Goal: Transaction & Acquisition: Purchase product/service

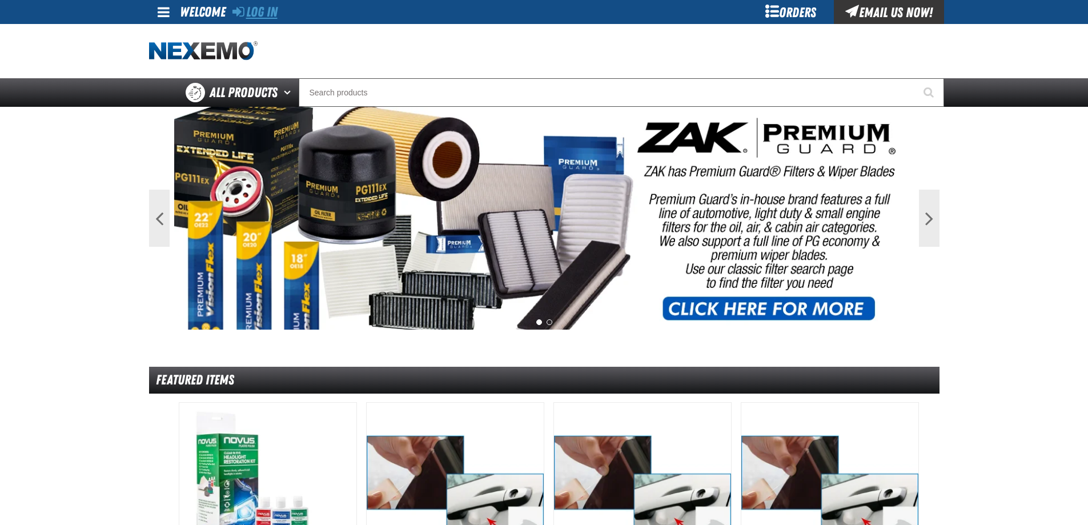
click at [251, 15] on link "Log In" at bounding box center [254, 12] width 45 height 16
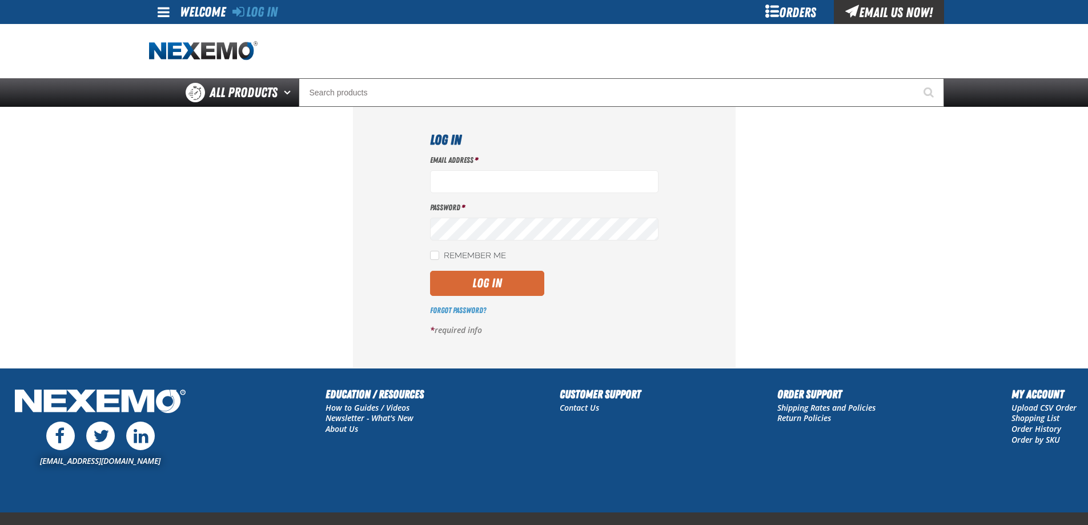
type input "ttenczar@vtaig.com"
click at [457, 279] on button "Log In" at bounding box center [487, 283] width 114 height 25
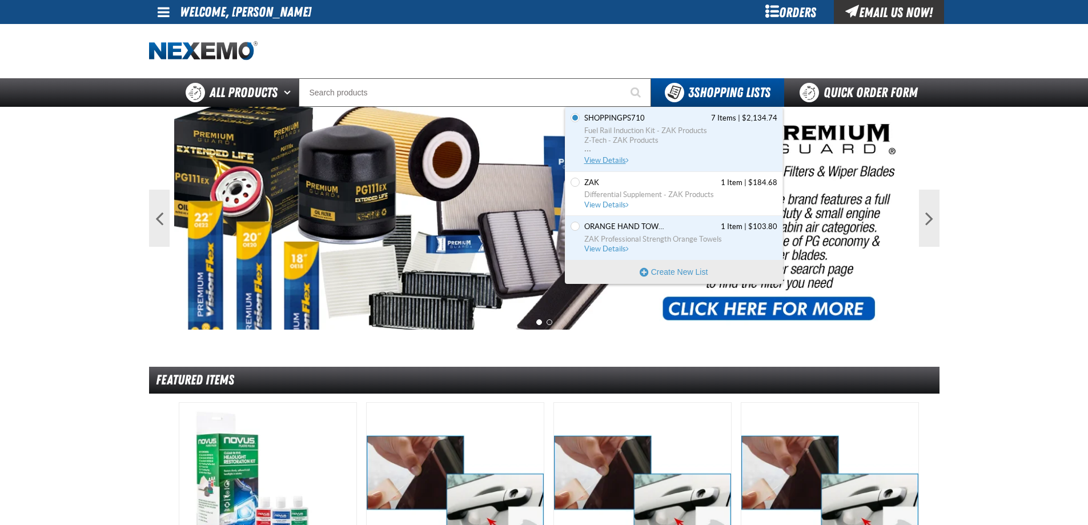
click at [606, 159] on span "View Details" at bounding box center [607, 160] width 46 height 9
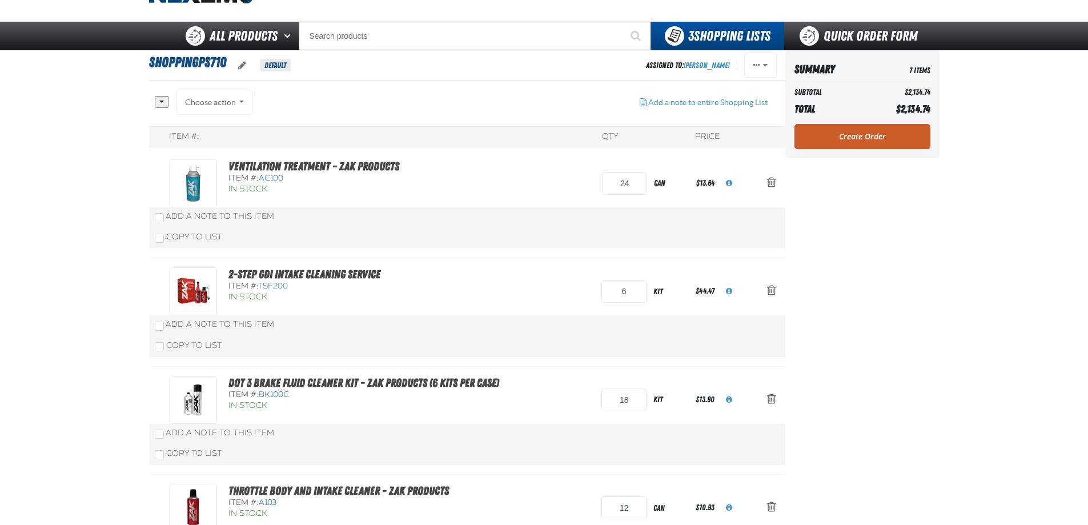
scroll to position [57, 0]
click at [770, 290] on span "Action Remove 2-Step GDI Intake Cleaning Service from ShoppingPS710" at bounding box center [771, 289] width 9 height 11
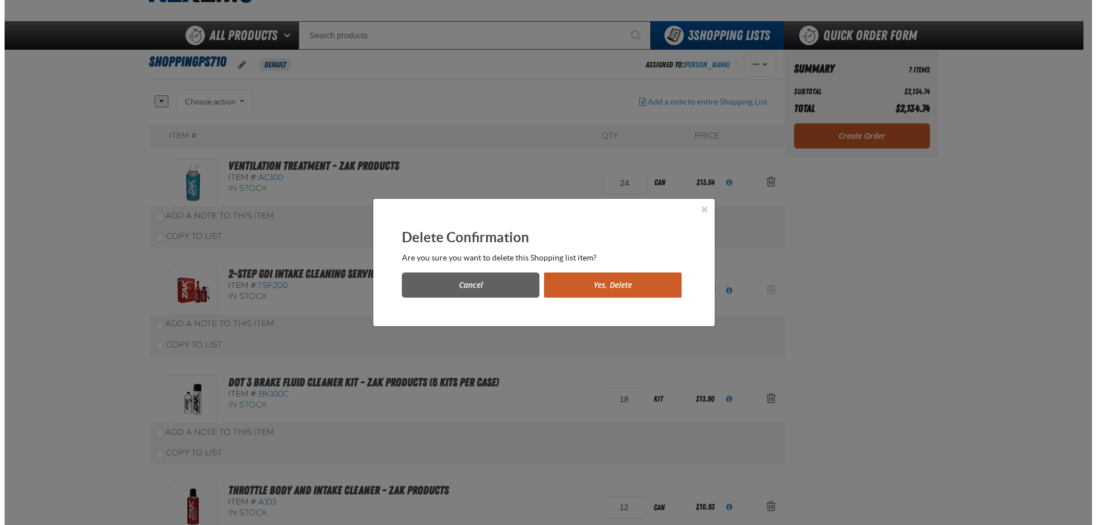
scroll to position [0, 0]
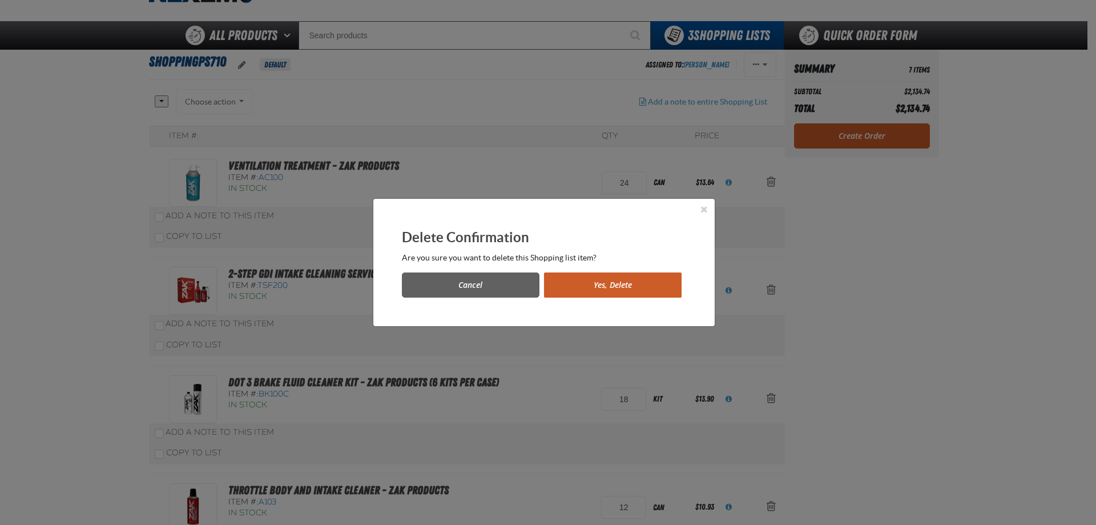
click at [638, 280] on button "Yes, Delete" at bounding box center [613, 284] width 138 height 25
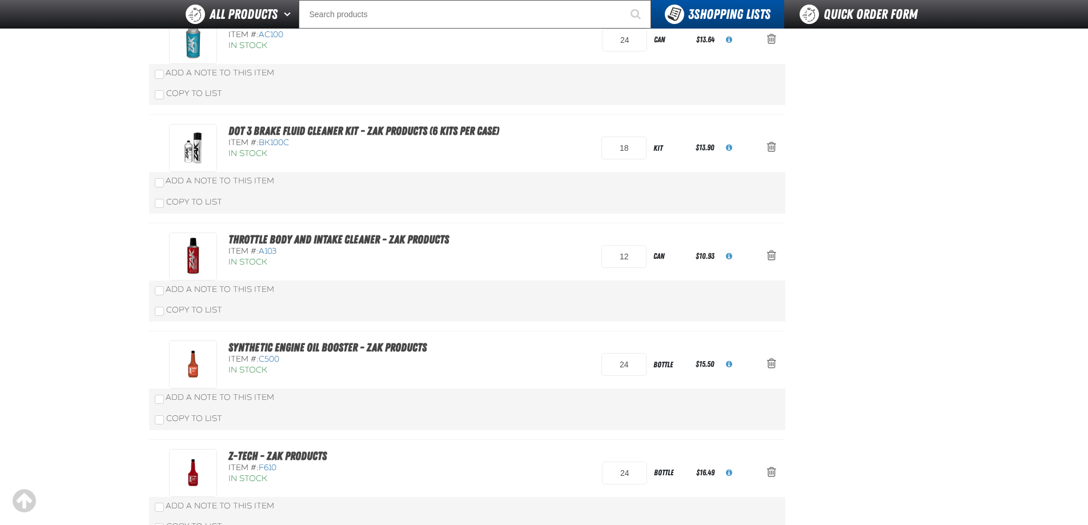
scroll to position [115, 0]
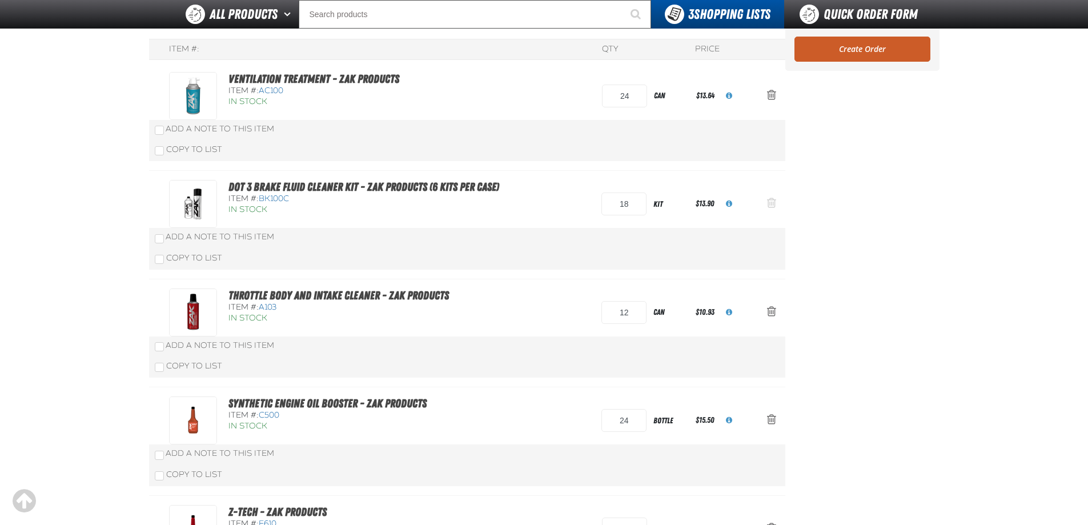
click at [769, 200] on span "Action Remove DOT 3 Brake Fluid Cleaner Kit - ZAK Products (6 Kits per Case) fr…" at bounding box center [771, 202] width 9 height 11
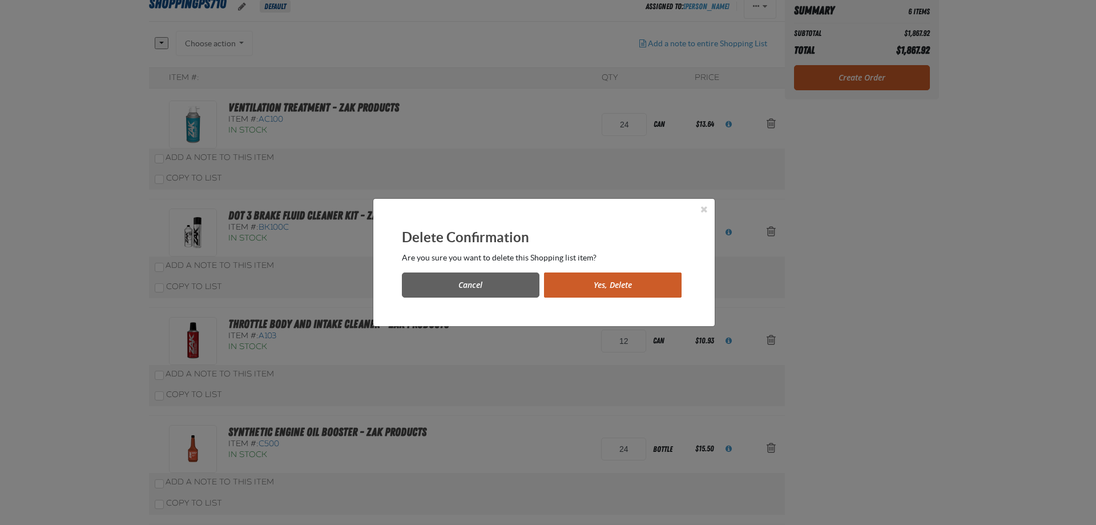
click at [630, 276] on button "Yes, Delete" at bounding box center [613, 284] width 138 height 25
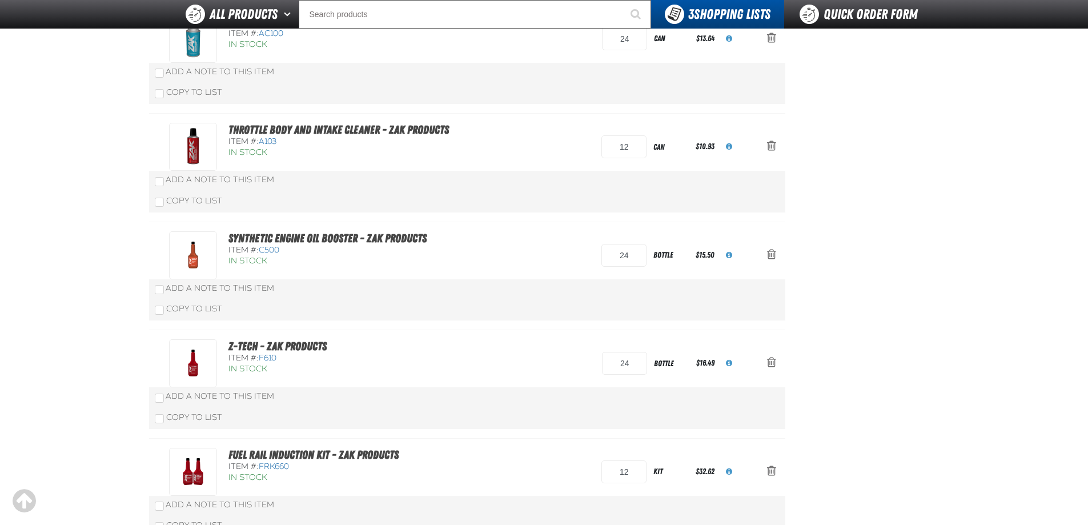
scroll to position [172, 0]
click at [768, 255] on span "Action Remove Synthetic Engine Oil Booster - ZAK Products from ShoppingPS710" at bounding box center [771, 253] width 9 height 11
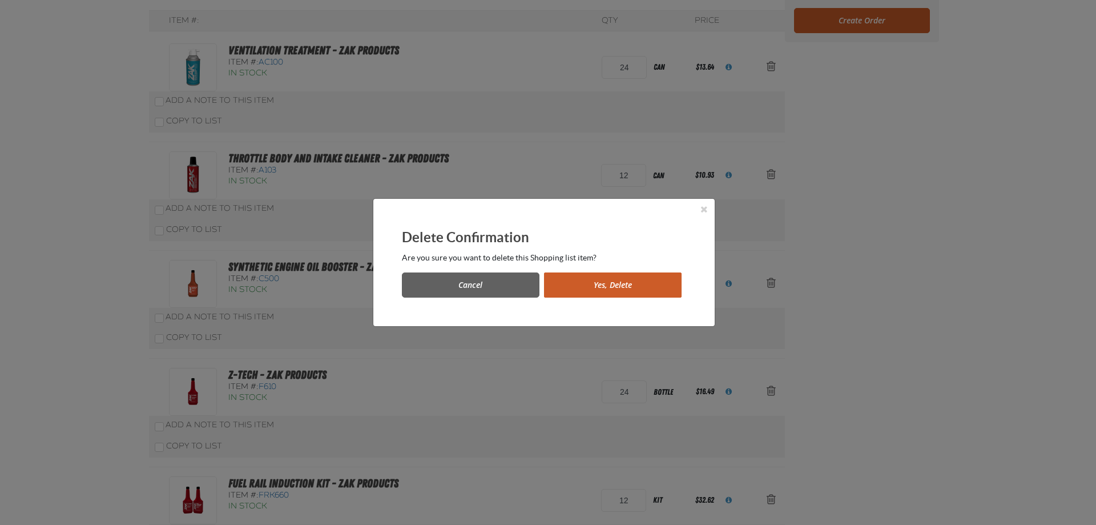
click at [666, 282] on button "Yes, Delete" at bounding box center [613, 284] width 138 height 25
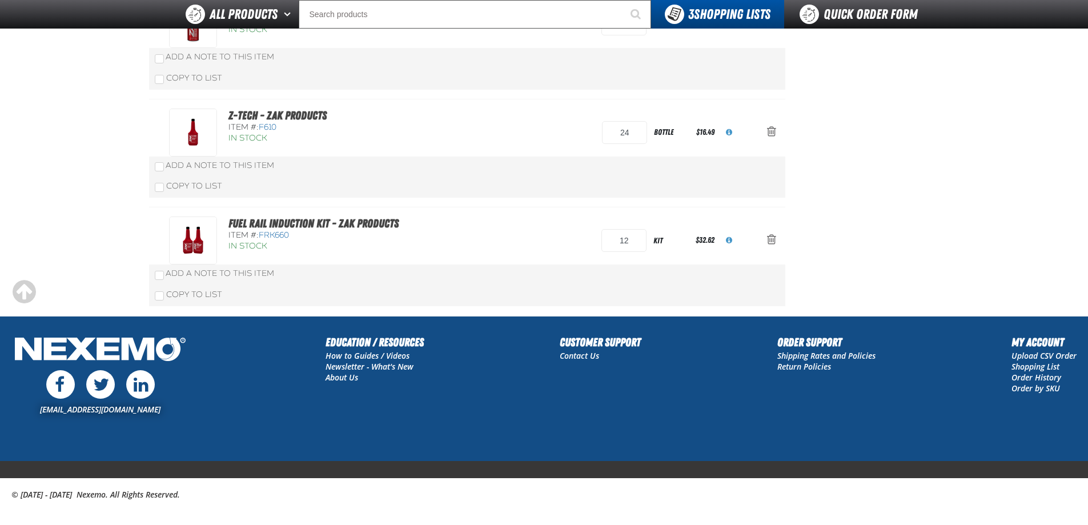
scroll to position [305, 0]
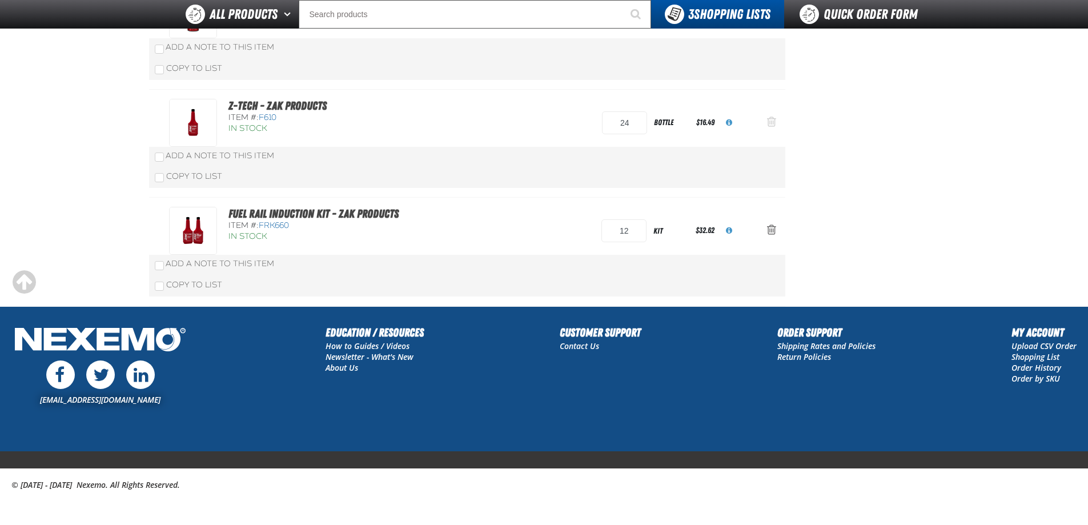
click at [771, 119] on span "Action Remove Z-Tech - ZAK Products from ShoppingPS710" at bounding box center [771, 121] width 9 height 11
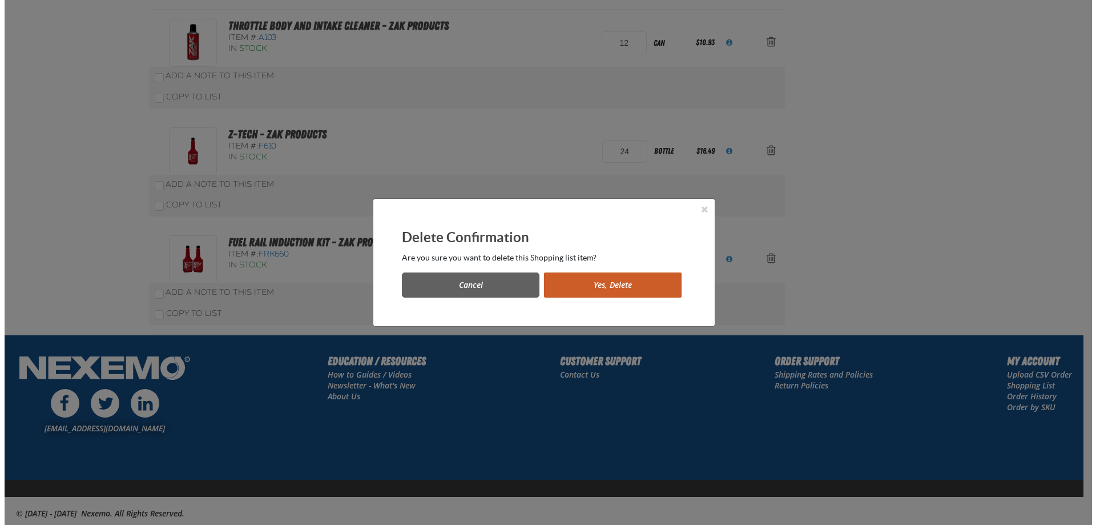
scroll to position [0, 0]
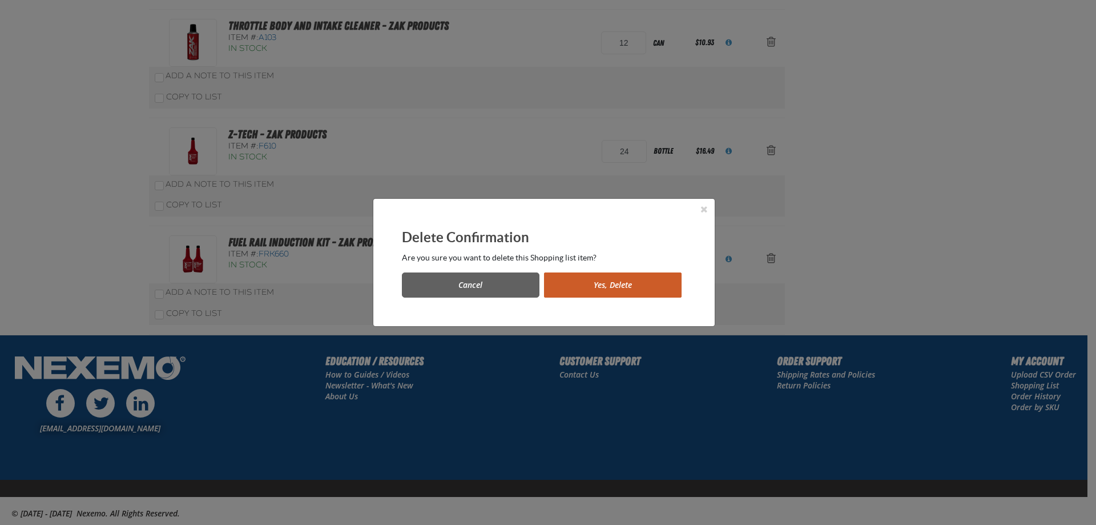
click at [664, 282] on button "Yes, Delete" at bounding box center [613, 284] width 138 height 25
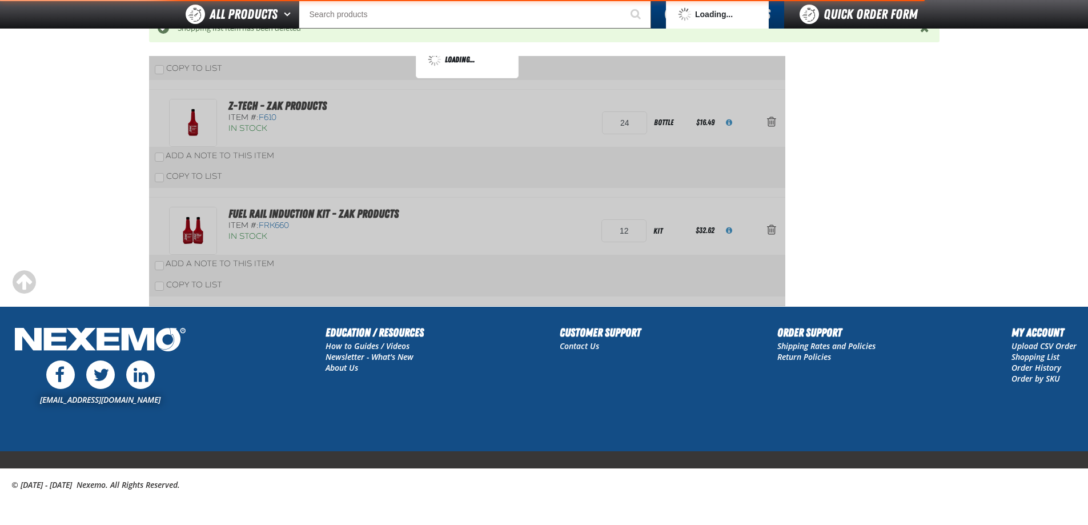
scroll to position [252, 0]
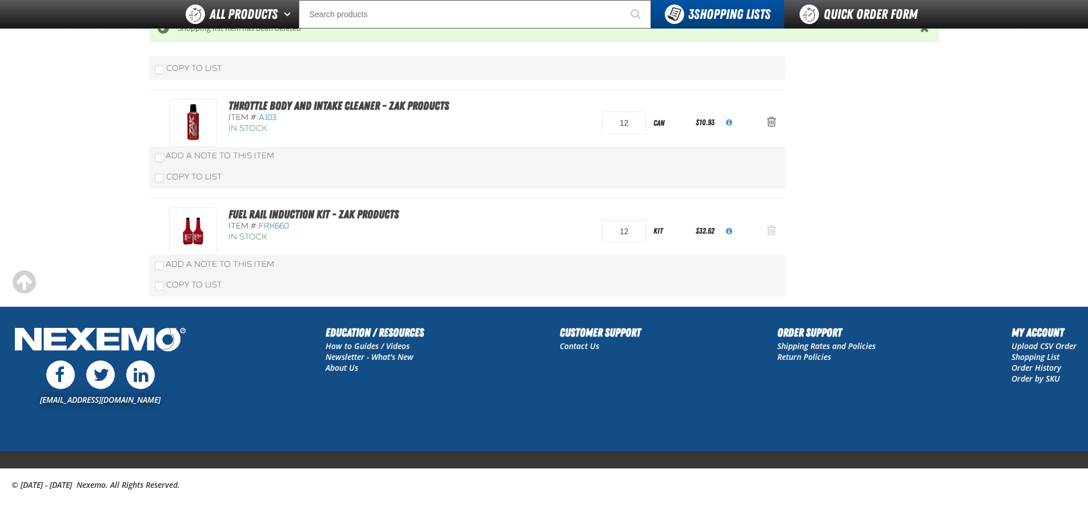
click at [766, 226] on button "Action Remove Fuel Rail Induction Kit - ZAK Products from ShoppingPS710" at bounding box center [771, 231] width 27 height 25
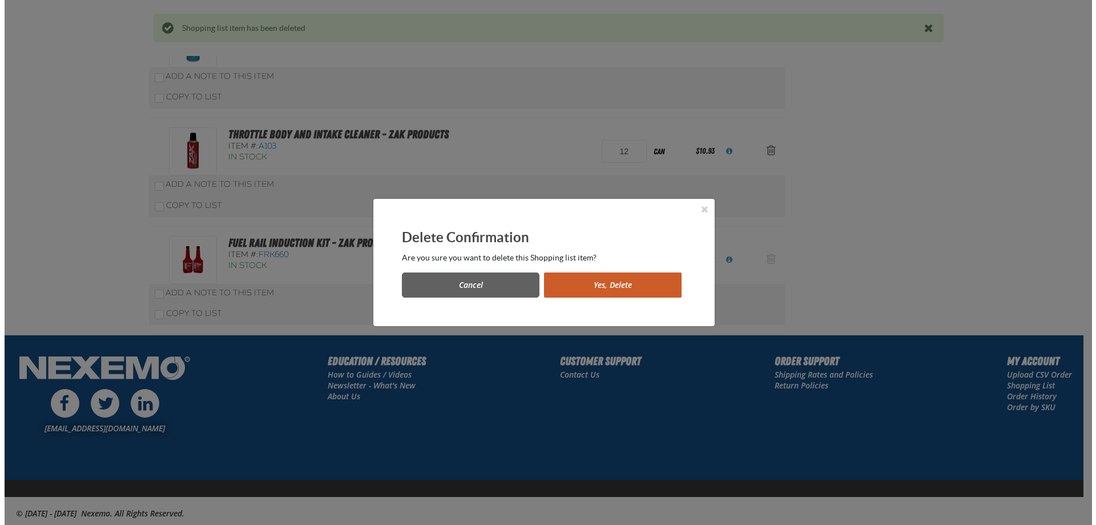
scroll to position [0, 0]
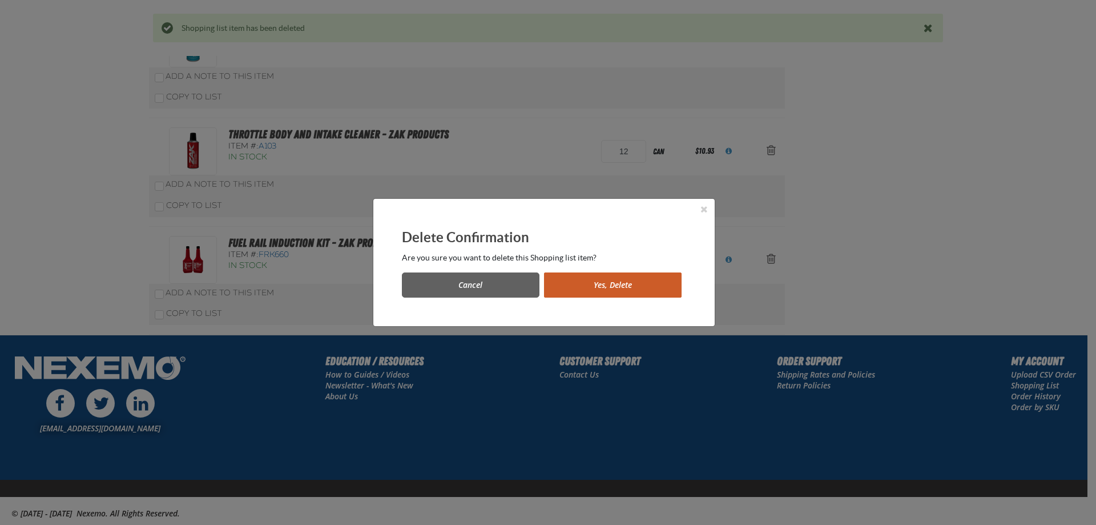
click at [663, 282] on button "Yes, Delete" at bounding box center [613, 284] width 138 height 25
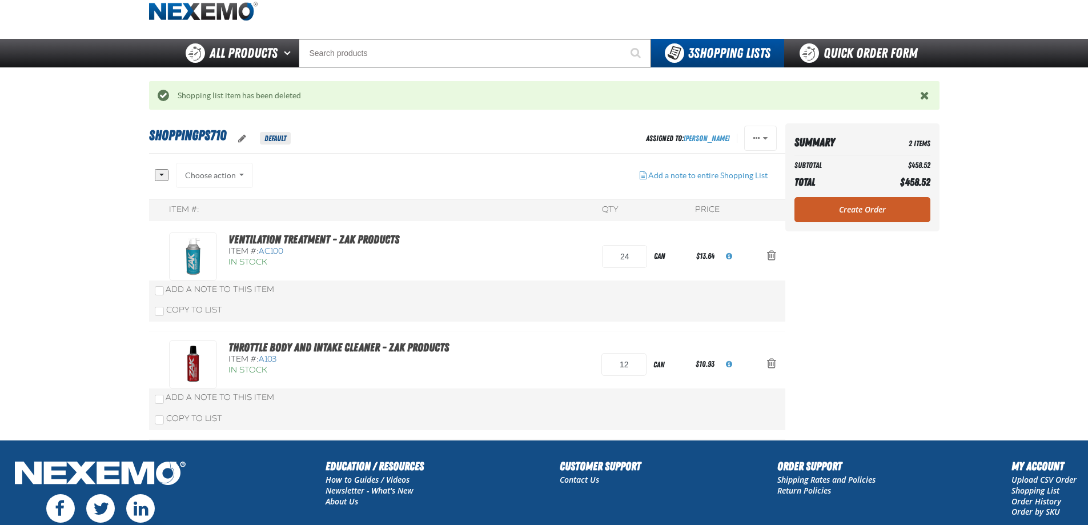
scroll to position [57, 0]
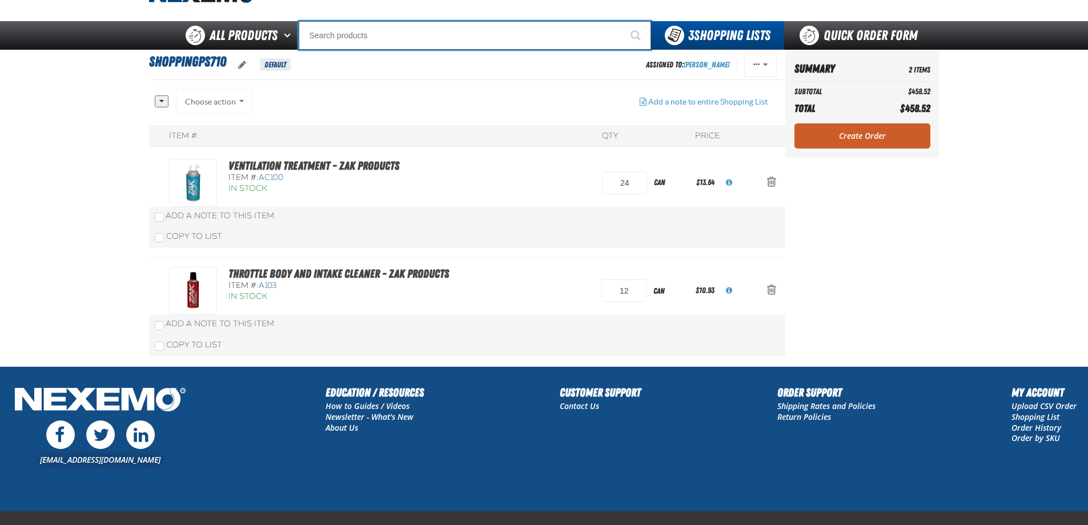
click at [344, 38] on input "Search" at bounding box center [475, 35] width 352 height 29
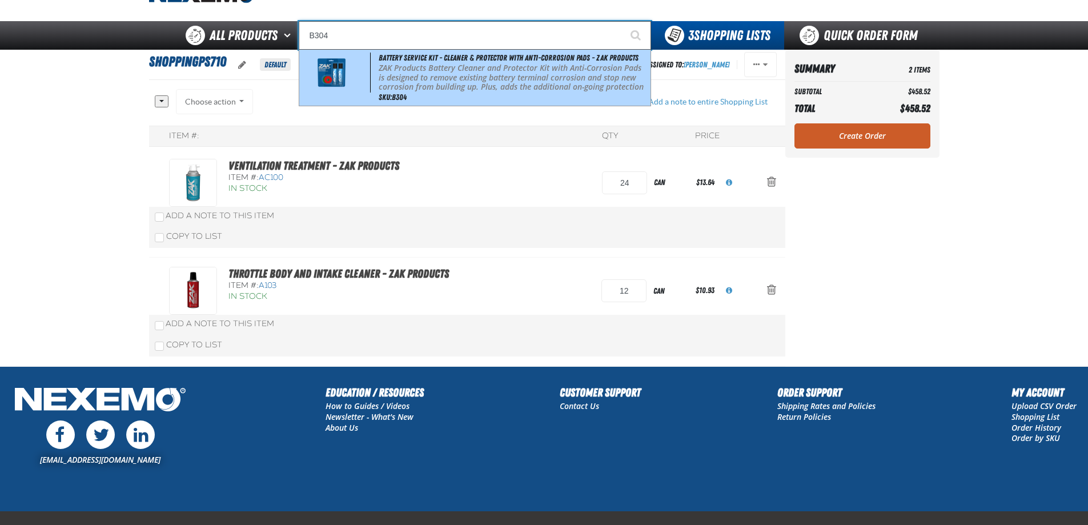
click at [405, 62] on span "Battery Service Kit - Cleaner & Protector with Anti-Corrosion Pads - ZAK Produc…" at bounding box center [509, 57] width 260 height 9
type input "Battery Service Kit - Cleaner & Protector with Anti-Corrosion Pads - ZAK Produc…"
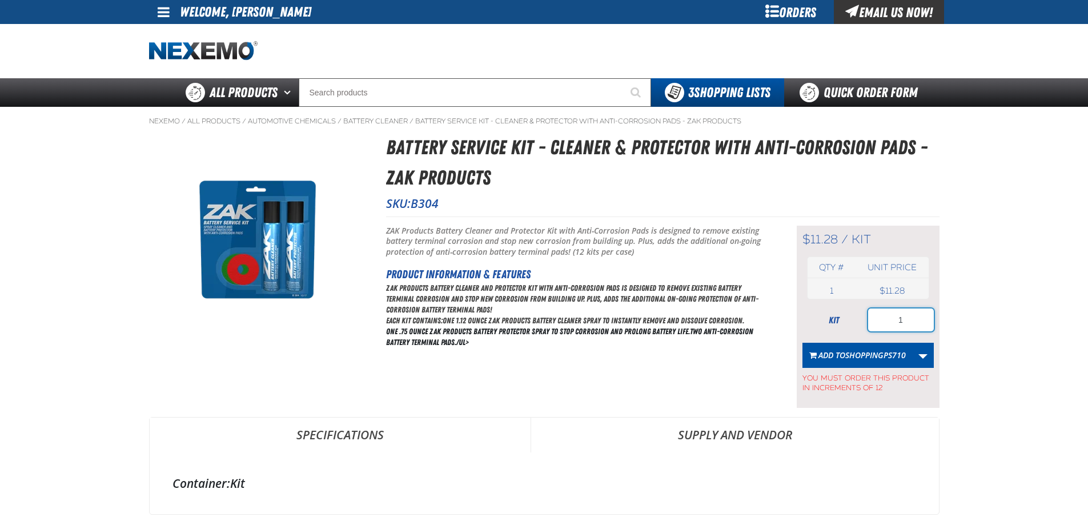
click at [906, 320] on input "1" at bounding box center [901, 319] width 66 height 23
type input "12"
click at [882, 355] on span "ShoppingPS710" at bounding box center [875, 354] width 61 height 11
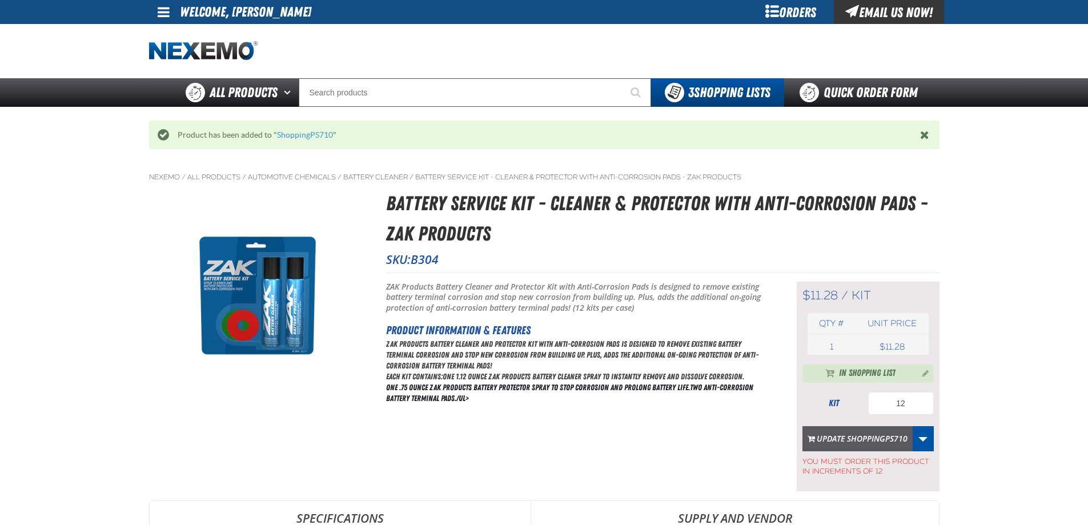
click at [858, 433] on button "Update ShoppingPS710" at bounding box center [857, 438] width 110 height 25
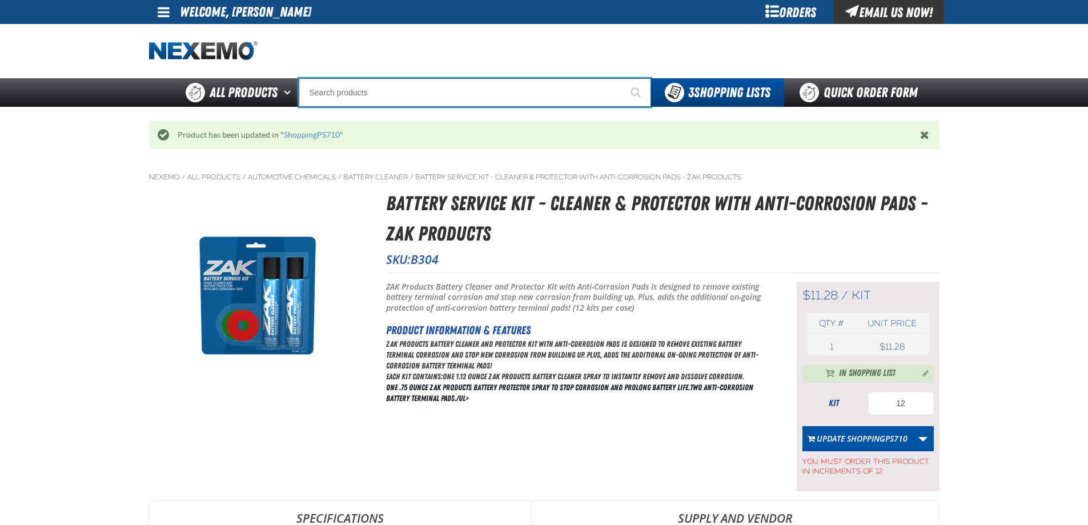
click at [337, 99] on input "Search" at bounding box center [475, 92] width 352 height 29
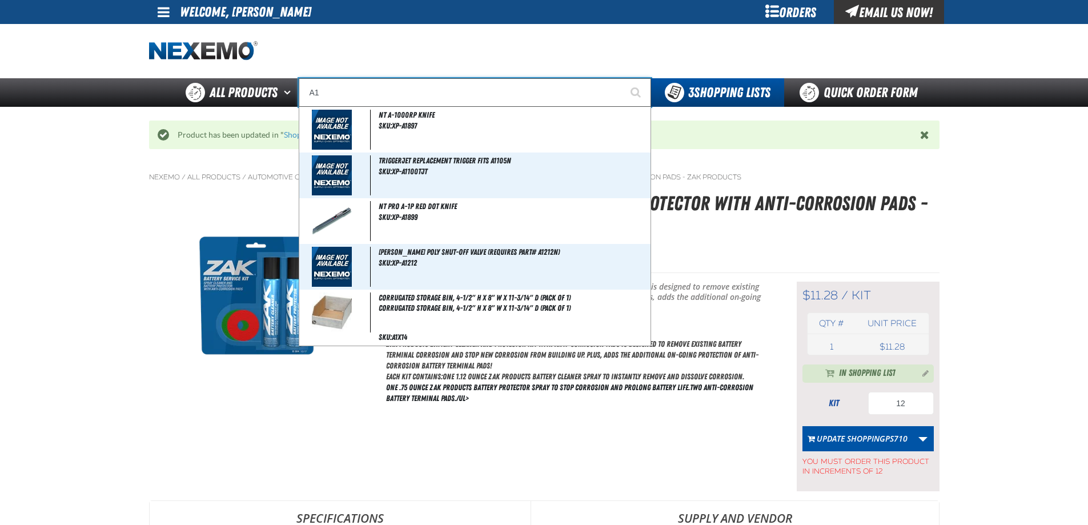
type input "A"
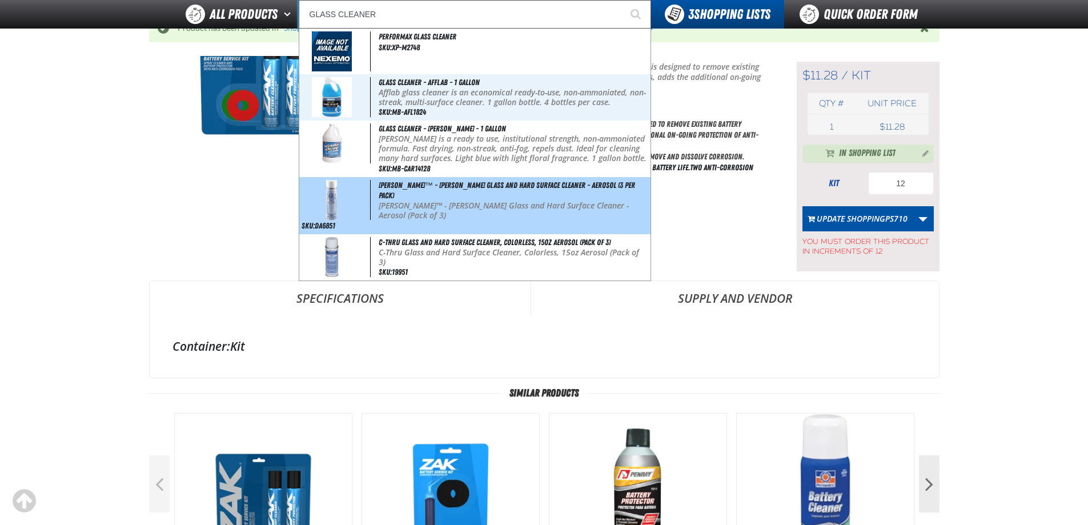
scroll to position [171, 0]
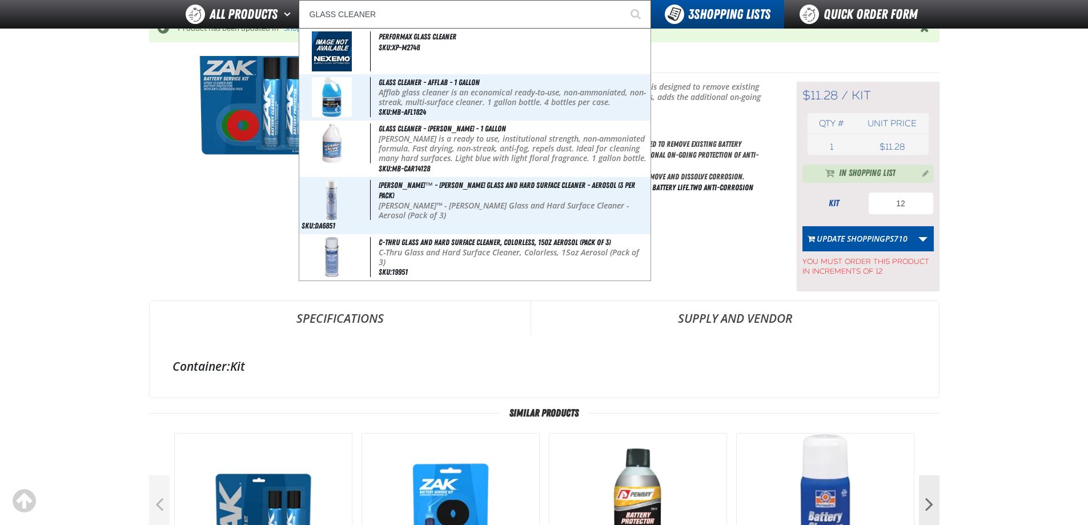
click at [617, 346] on div "Container: Kit" at bounding box center [544, 366] width 789 height 62
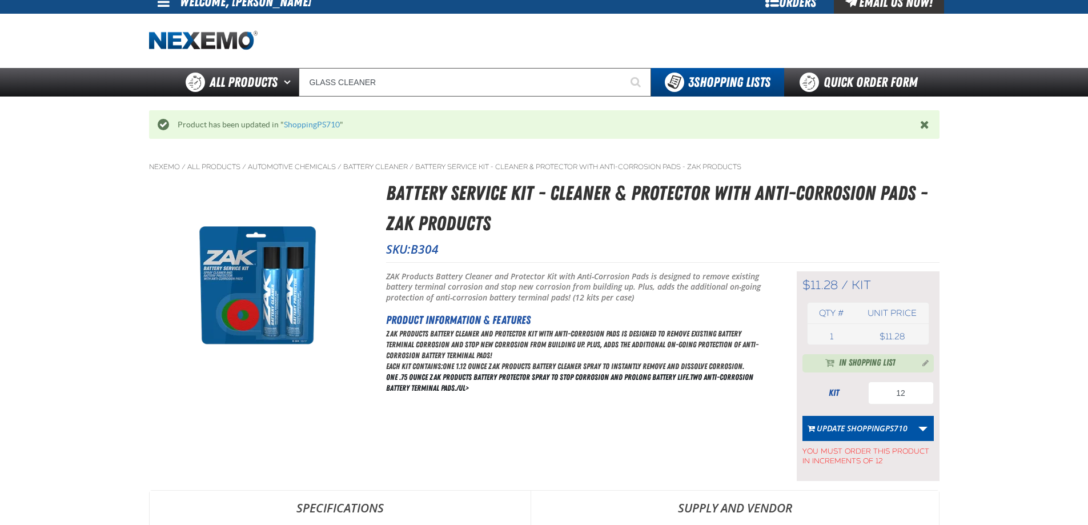
scroll to position [0, 0]
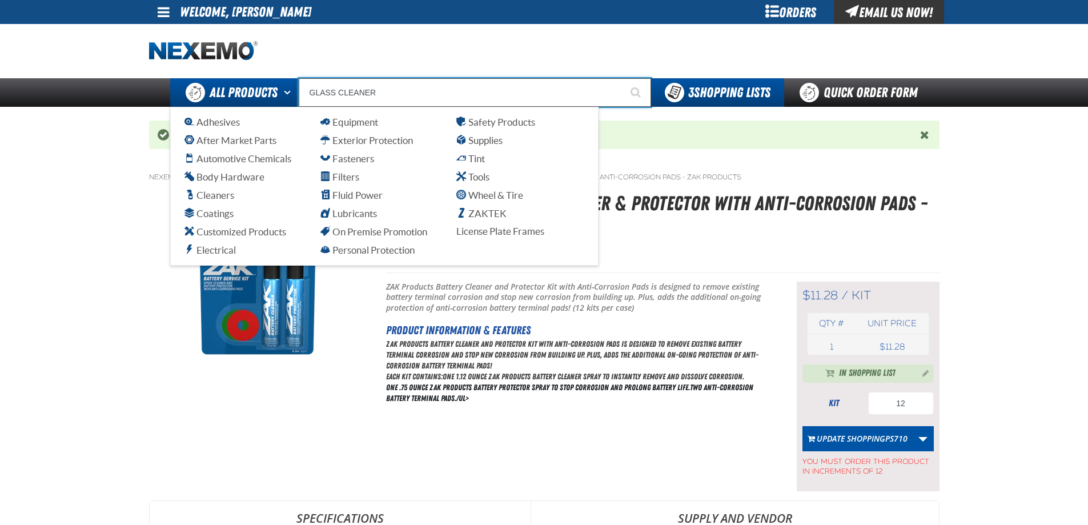
drag, startPoint x: 388, startPoint y: 94, endPoint x: 276, endPoint y: 89, distance: 112.0
click at [277, 89] on div "Back All Products Adhesives After Market Parts Automotive Chemicals Body Hardwa…" at bounding box center [543, 92] width 799 height 29
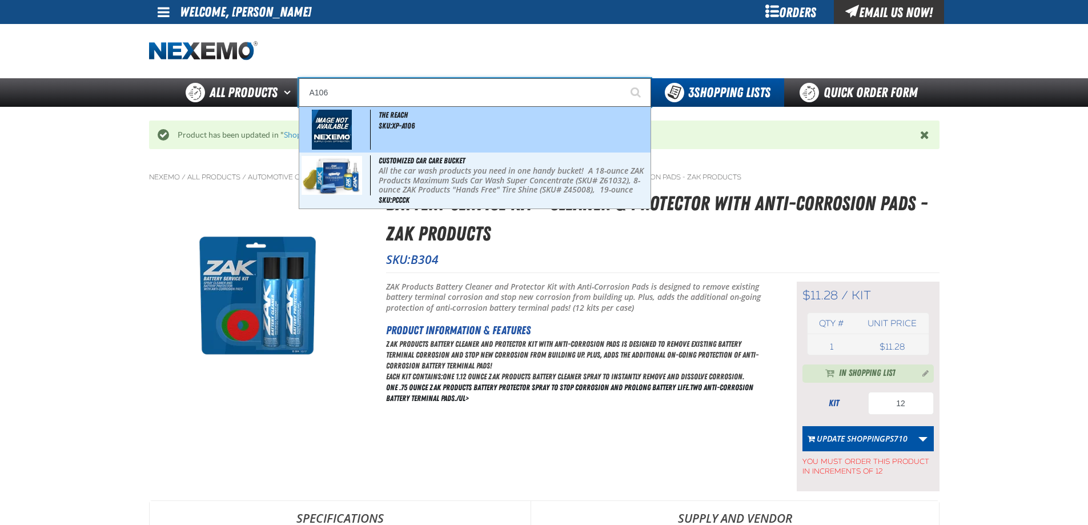
click at [407, 135] on div "The Reach SKU:XP-A106" at bounding box center [474, 130] width 351 height 46
type input "The Reach"
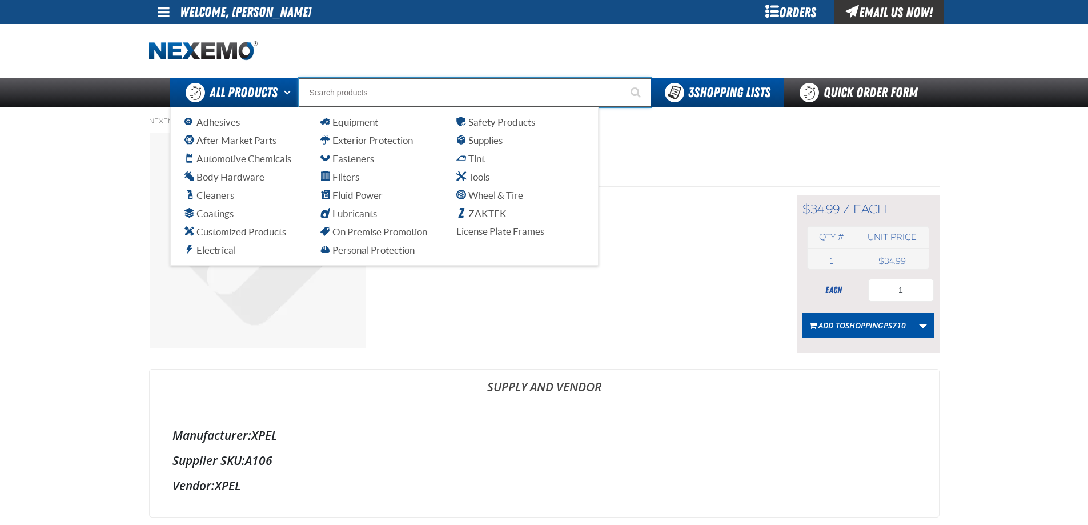
drag, startPoint x: 378, startPoint y: 91, endPoint x: 284, endPoint y: 88, distance: 93.7
click at [284, 88] on div "Back All Products Adhesives After Market Parts Automotive Chemicals Body Hardwa…" at bounding box center [543, 92] width 799 height 29
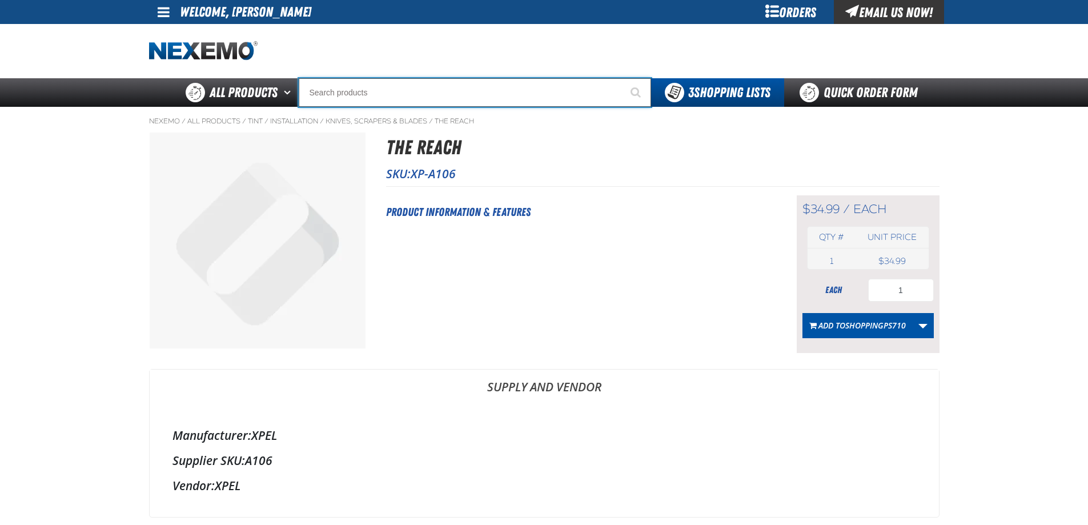
type input "R"
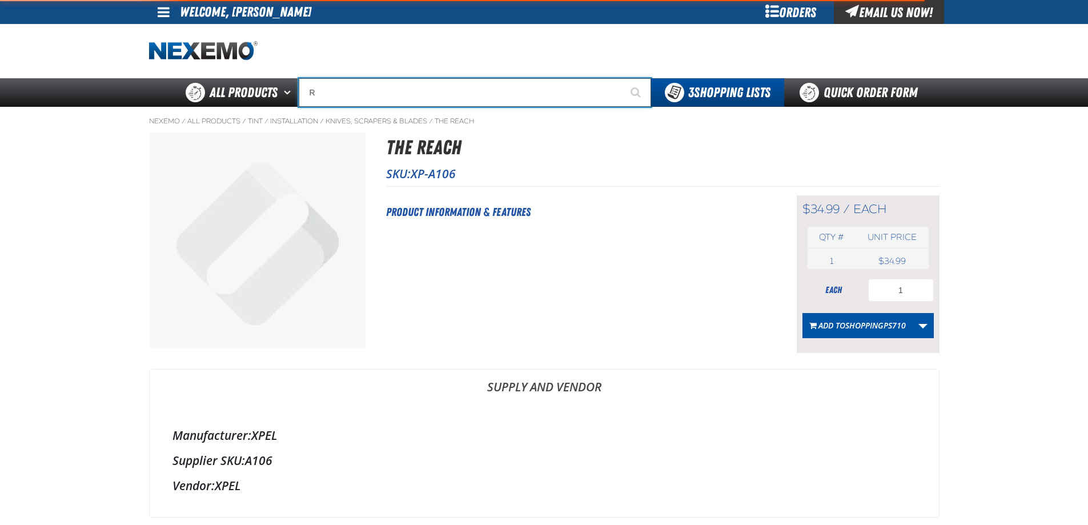
type input "ROADSIDE R"
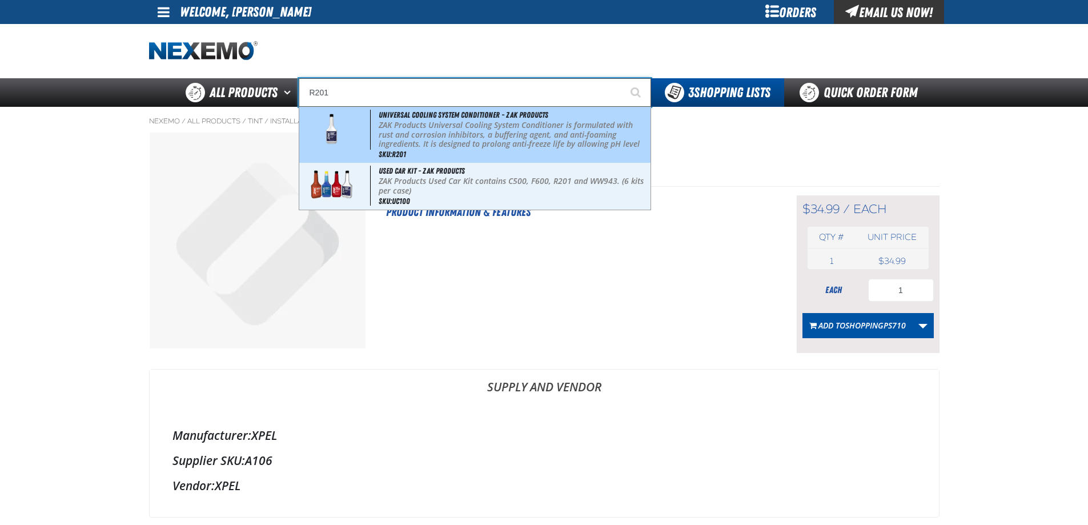
click at [392, 129] on p "ZAK Products Universal Cooling System Conditioner is formulated with rust and c…" at bounding box center [513, 144] width 269 height 48
type input "Universal Cooling System Conditioner - ZAK Products"
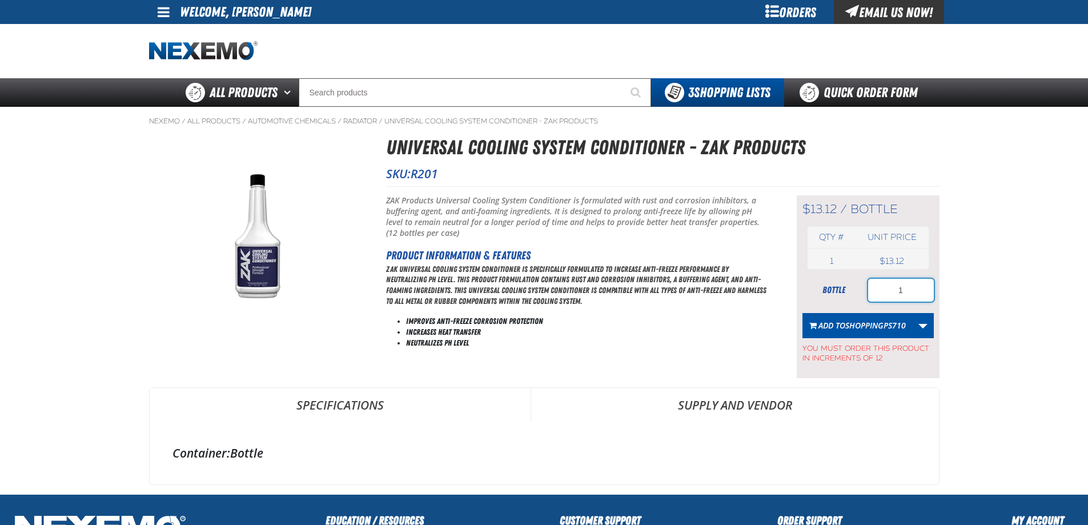
click at [903, 294] on input "1" at bounding box center [901, 290] width 66 height 23
type input "12"
click at [862, 326] on span "ShoppingPS710" at bounding box center [875, 325] width 61 height 11
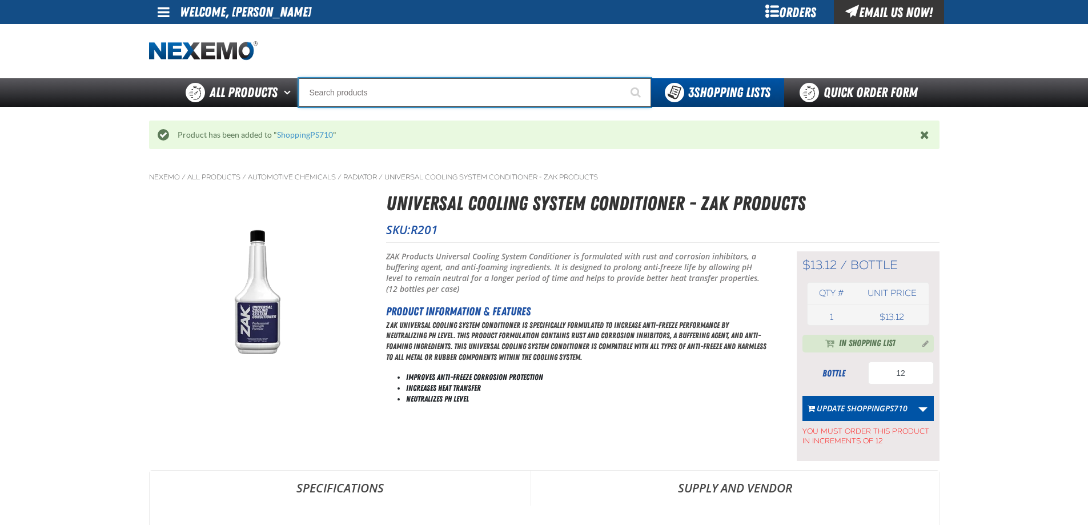
click at [331, 86] on input "Search" at bounding box center [475, 92] width 352 height 29
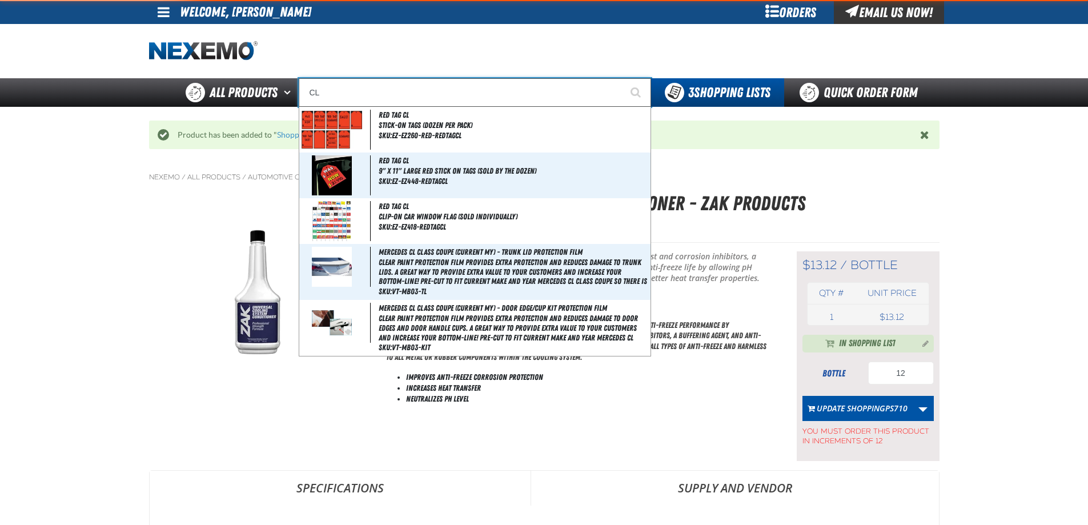
type input "CLE"
type input "CLEARANCE"
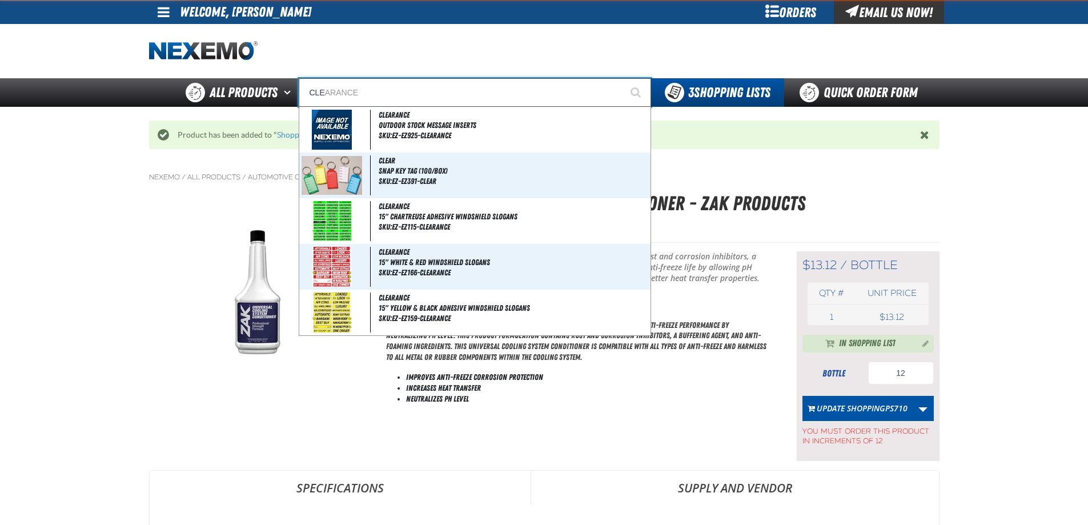
type input "CLEA"
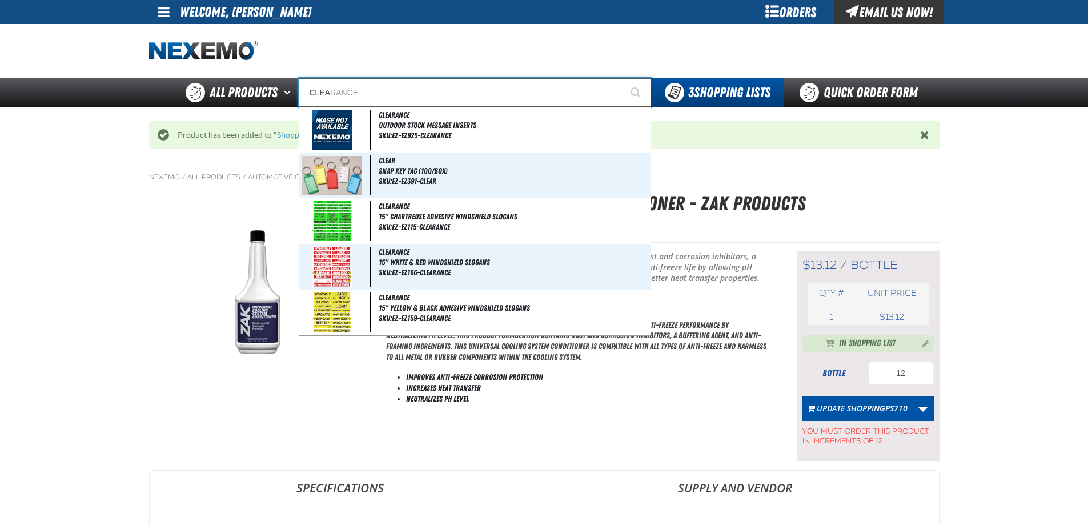
type input "CLEAN"
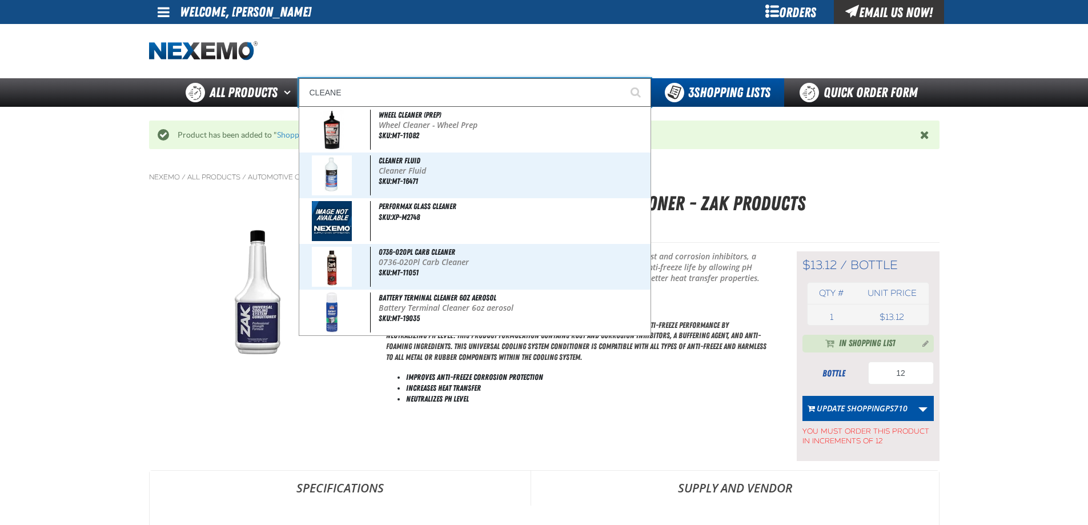
type input "CLEAN"
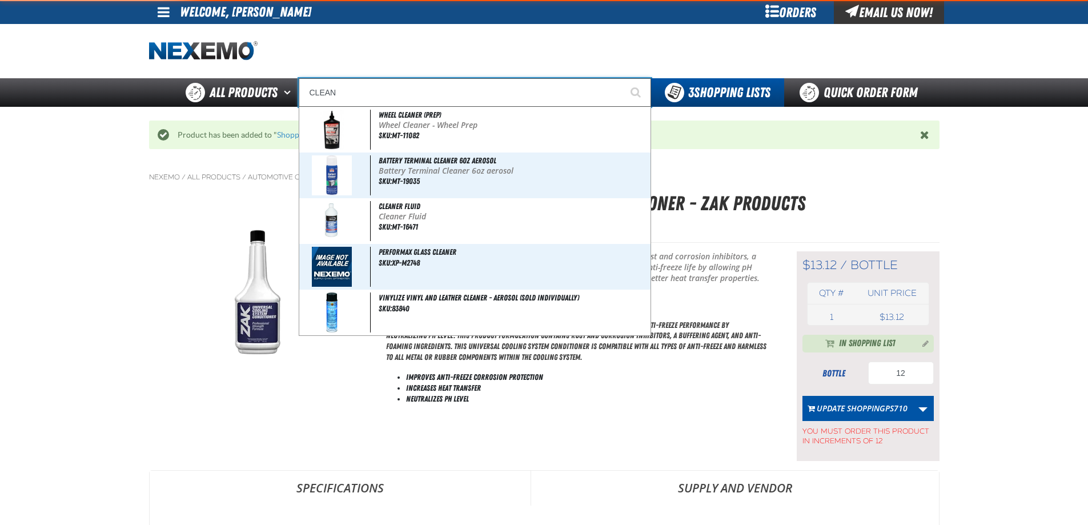
type input "CLEAN CARF"
type input "CLEA"
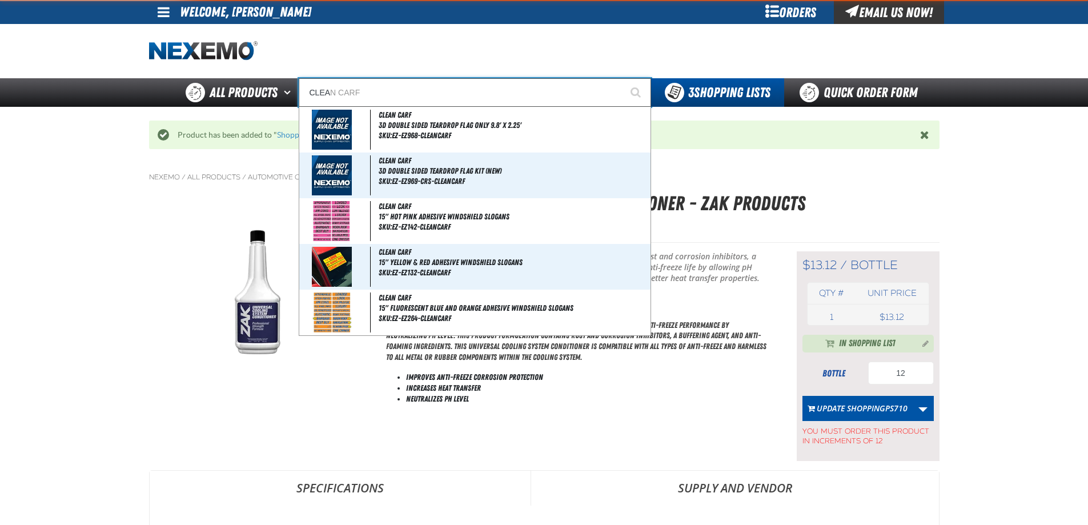
type input "CLEARANCE"
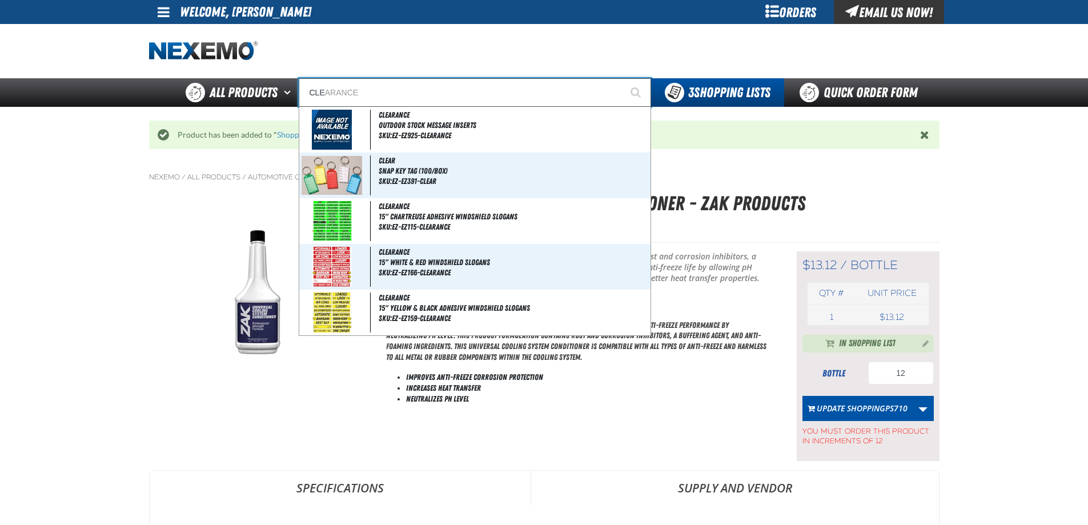
type input "CL"
type input "C"
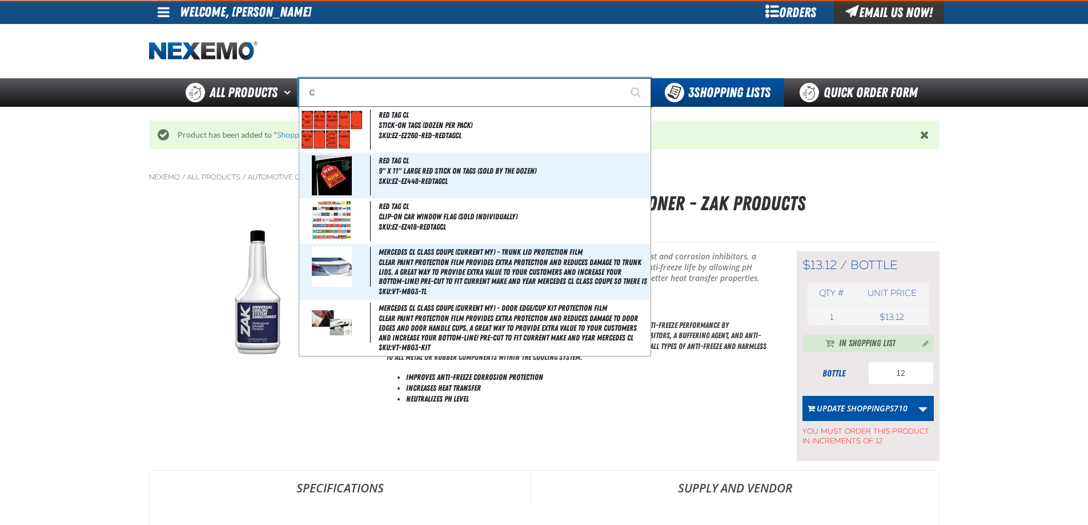
type input "C Alkaline Battery 1.5 Volt (12 per pack)"
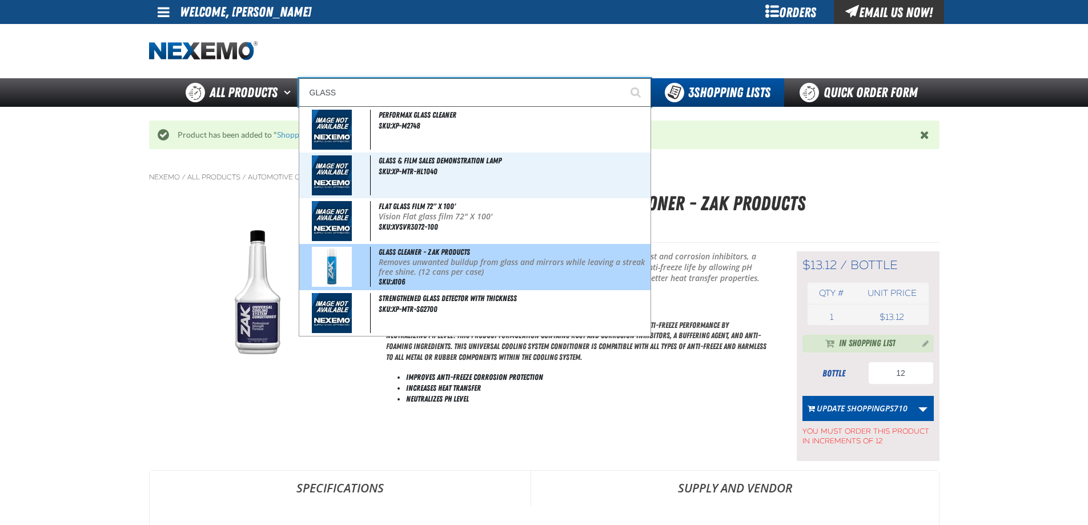
click at [405, 261] on p "Removes unwanted buildup from glass and mirrors while leaving a streak free shi…" at bounding box center [513, 267] width 269 height 19
type input "Glass Cleaner - ZAK Products"
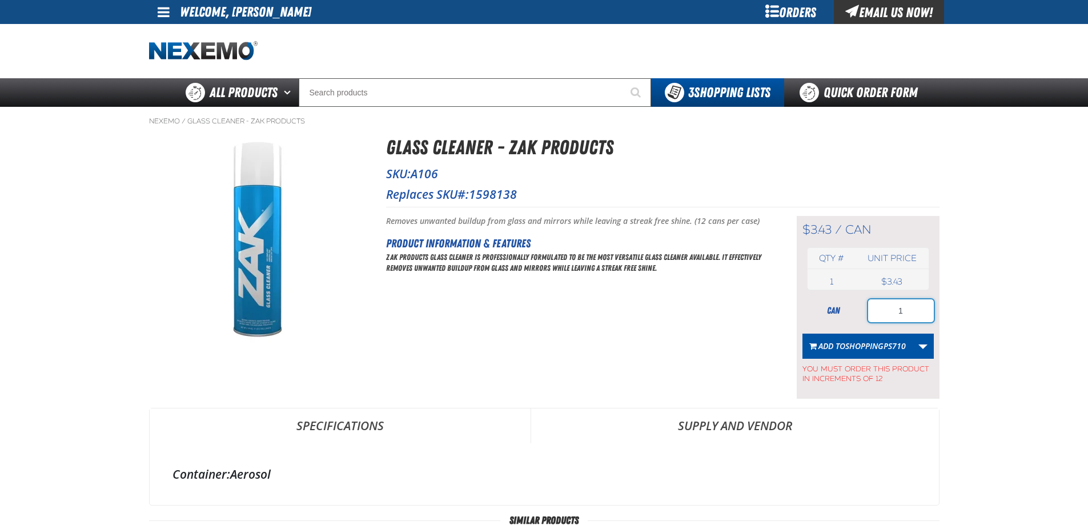
click at [904, 308] on input "1" at bounding box center [901, 310] width 66 height 23
type input "12"
click at [883, 348] on span "ShoppingPS710" at bounding box center [875, 345] width 61 height 11
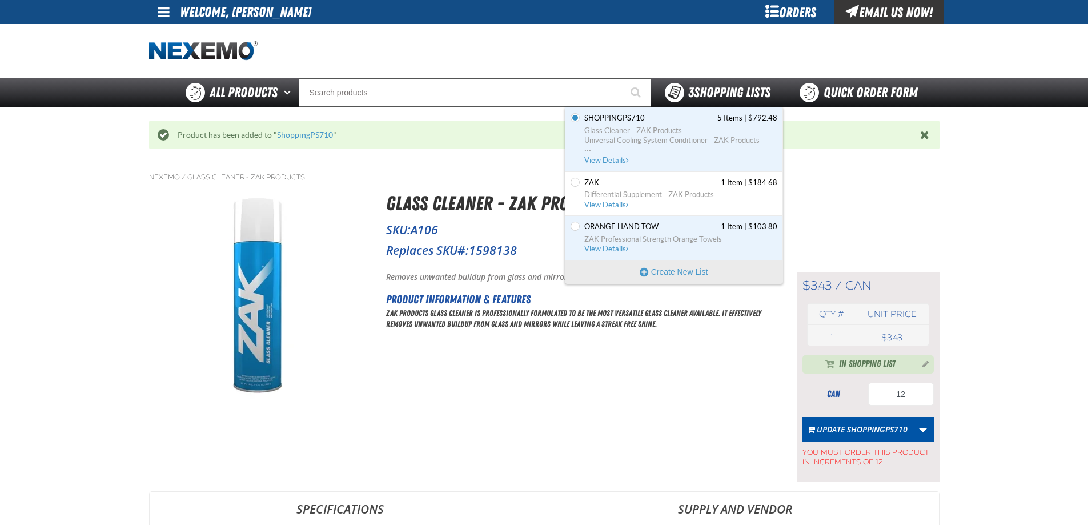
click at [678, 100] on div "3 Shopping Lists" at bounding box center [718, 92] width 106 height 19
click at [614, 162] on span "View Details" at bounding box center [607, 160] width 46 height 9
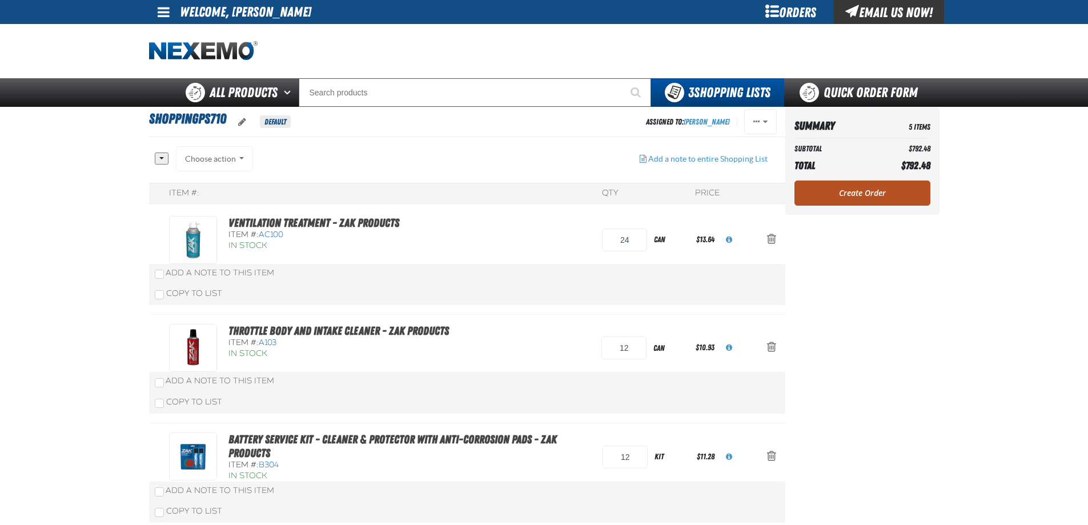
click at [854, 192] on link "Create Order" at bounding box center [862, 192] width 136 height 25
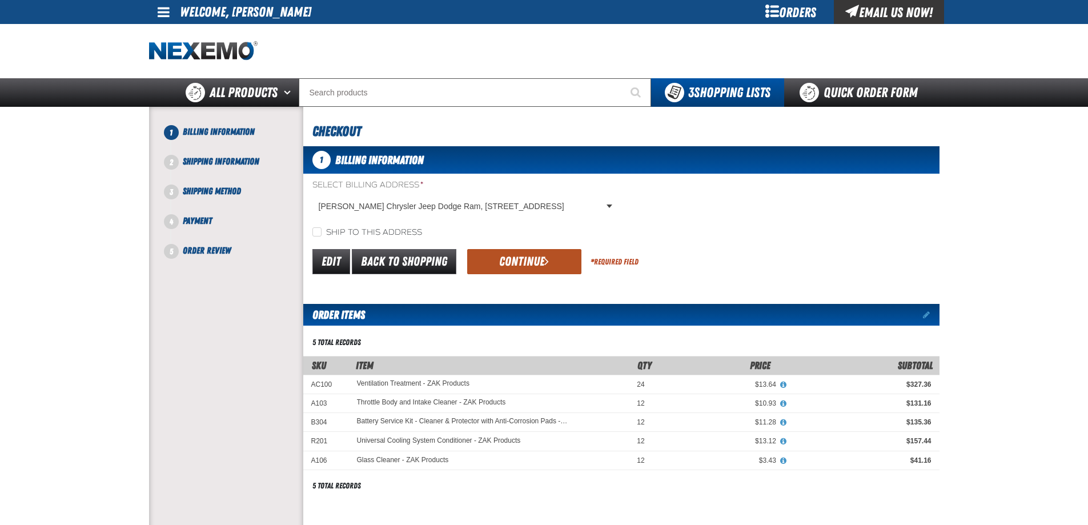
click at [506, 263] on button "Continue" at bounding box center [524, 261] width 114 height 25
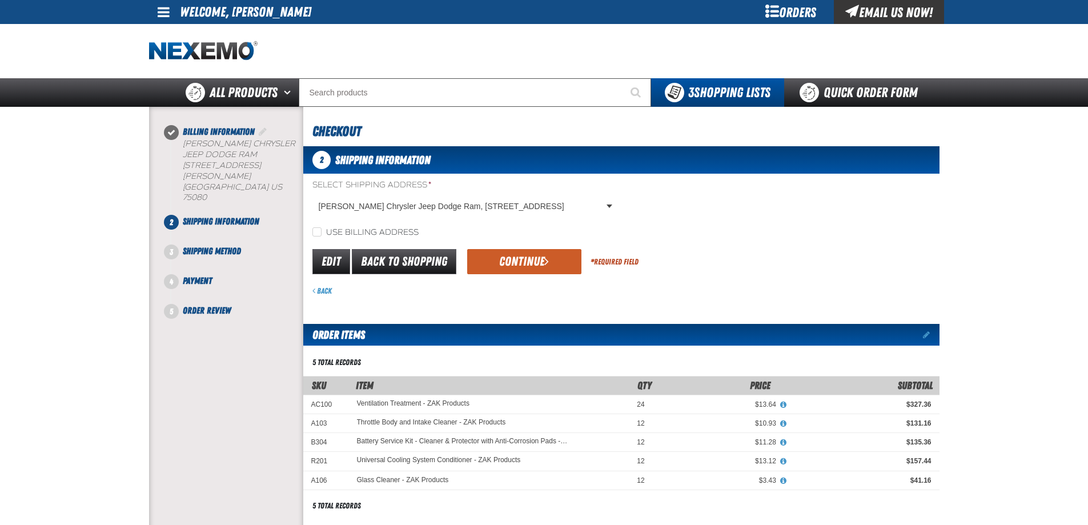
click at [506, 263] on button "Continue" at bounding box center [524, 261] width 114 height 25
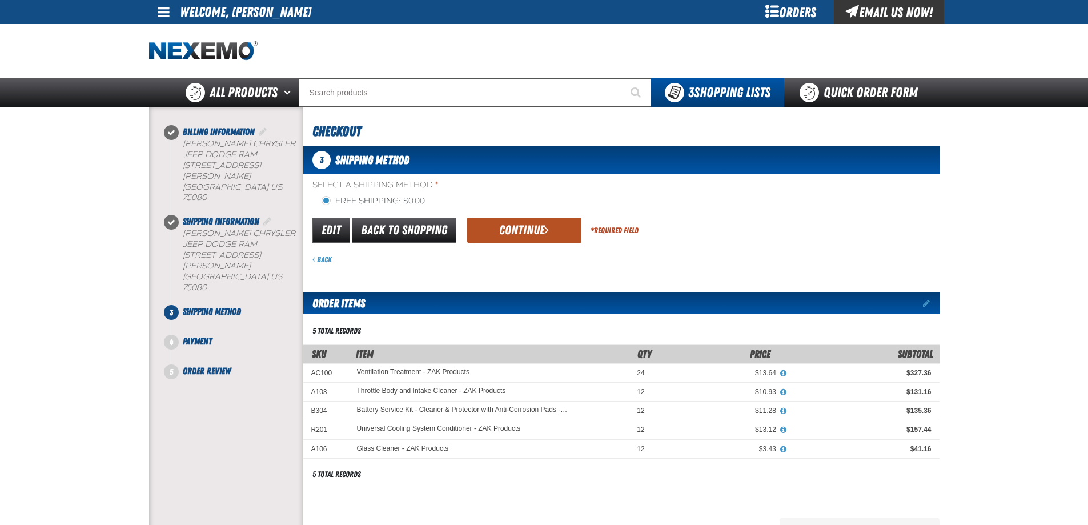
click at [509, 235] on button "Continue" at bounding box center [524, 230] width 114 height 25
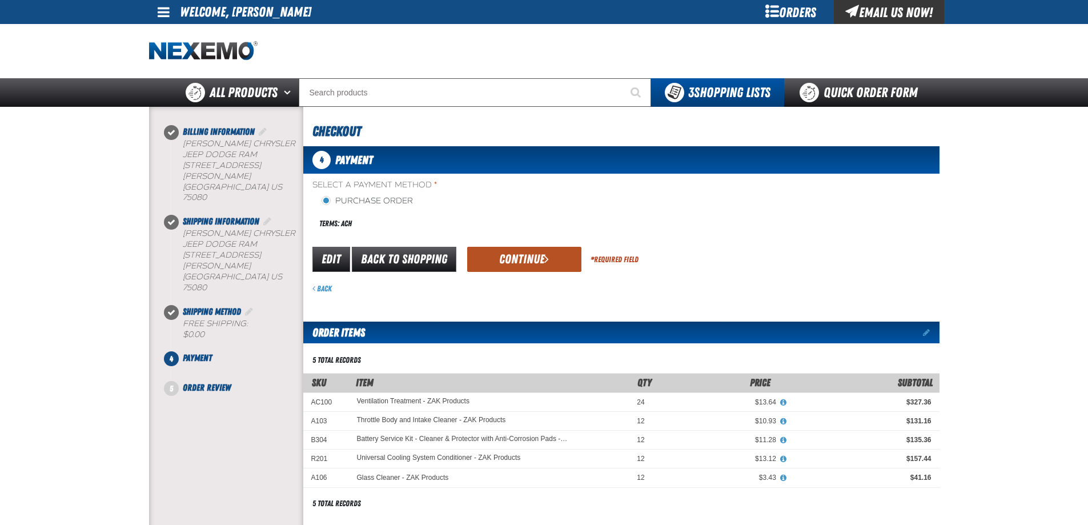
click at [505, 259] on button "Continue" at bounding box center [524, 259] width 114 height 25
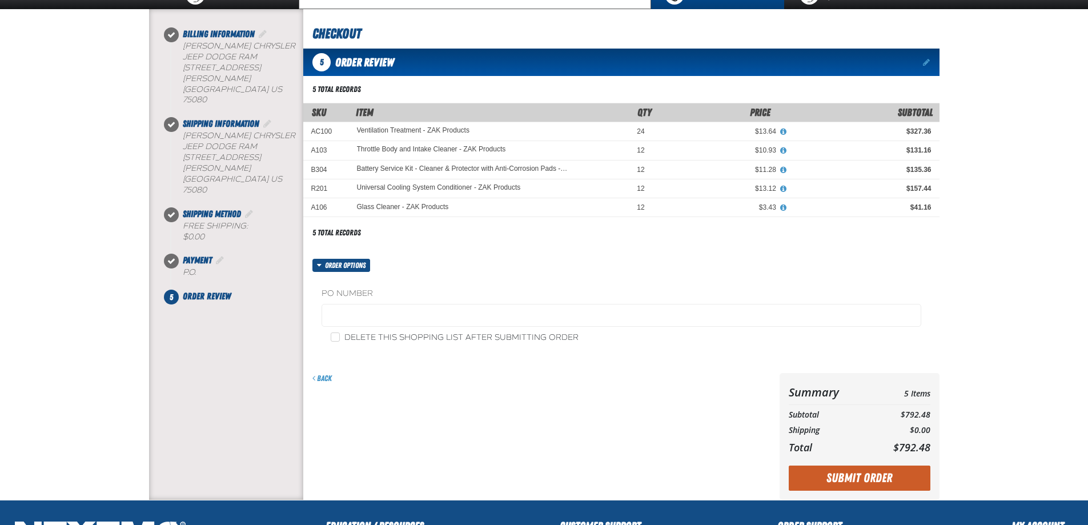
scroll to position [114, 0]
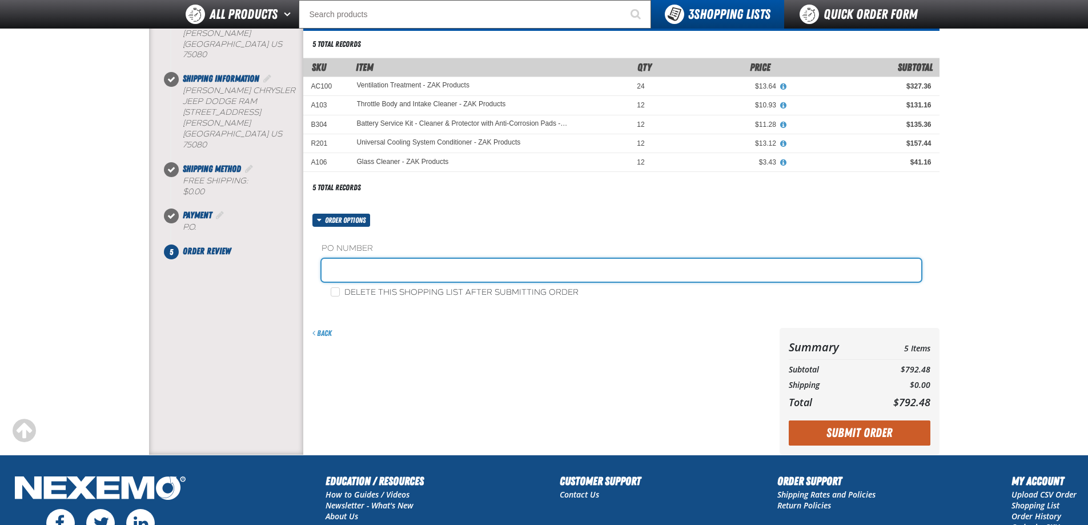
click at [384, 272] on input "text" at bounding box center [621, 270] width 600 height 23
type input "114221TT"
click at [789, 420] on button "Submit Order" at bounding box center [860, 432] width 142 height 25
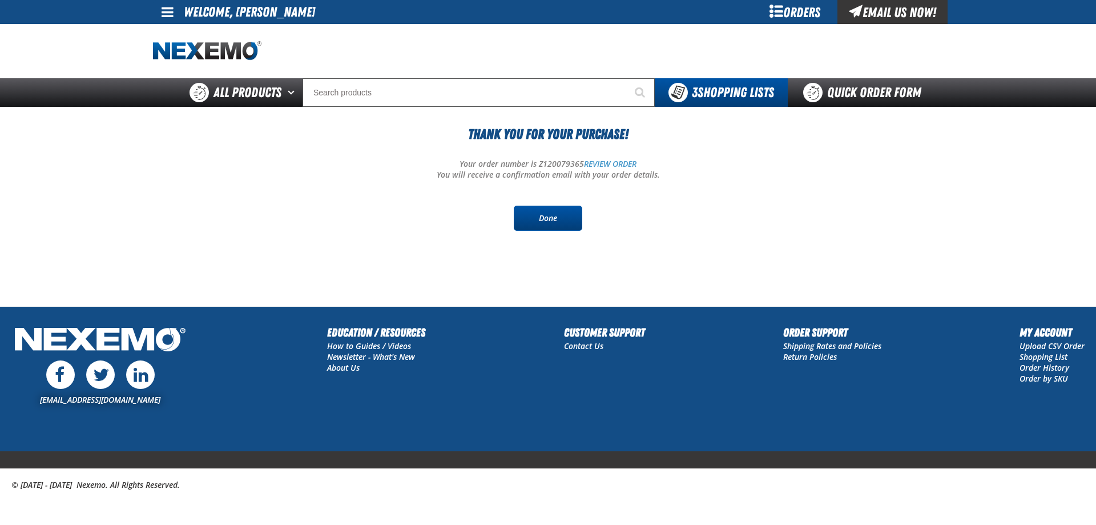
click at [536, 219] on link "Done" at bounding box center [548, 218] width 69 height 25
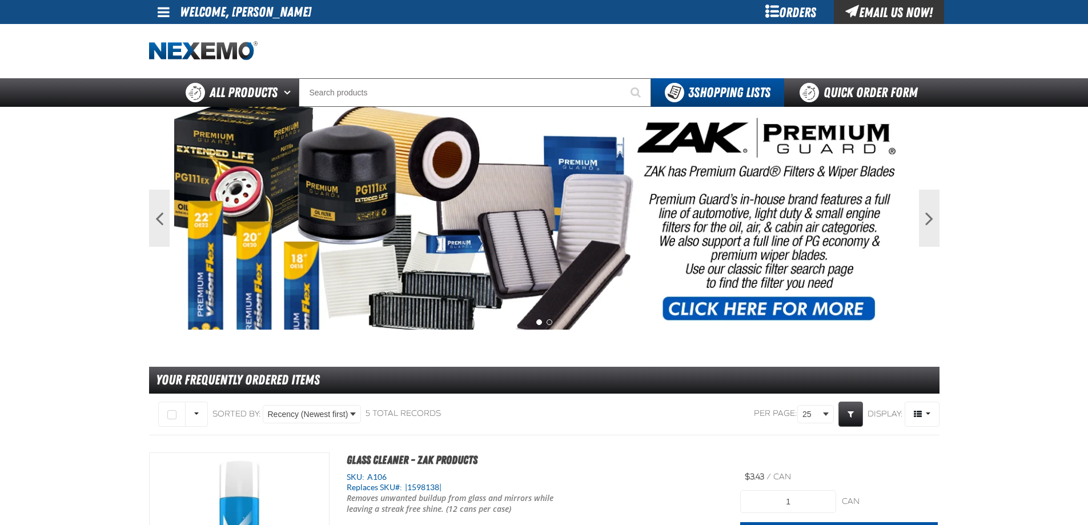
click at [168, 15] on span at bounding box center [164, 12] width 12 height 14
click at [166, 53] on link "Sign Out Sign Out" at bounding box center [173, 55] width 39 height 11
